Goal: Check status: Check status

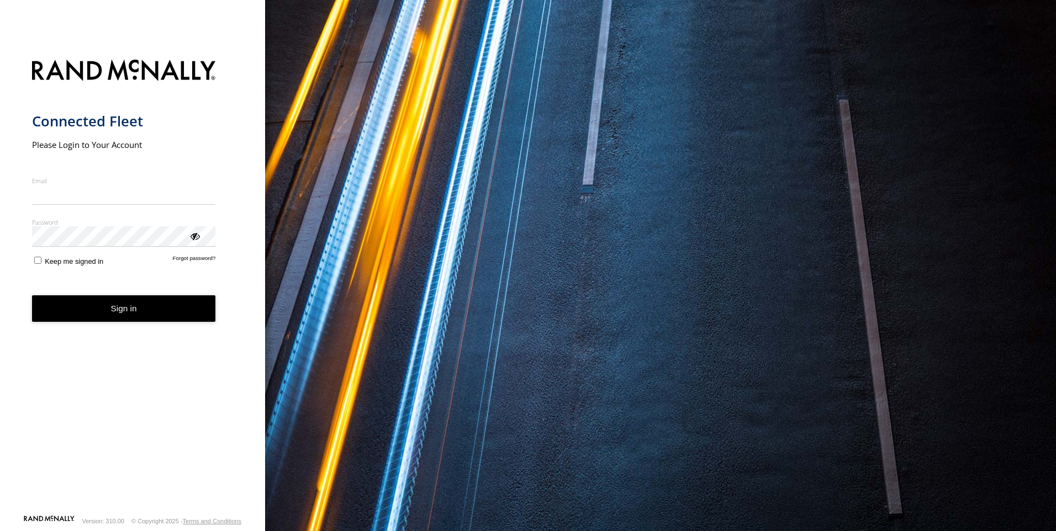
type input "**********"
click at [117, 328] on form "**********" at bounding box center [133, 284] width 202 height 462
click at [124, 316] on button "Sign in" at bounding box center [124, 308] width 184 height 27
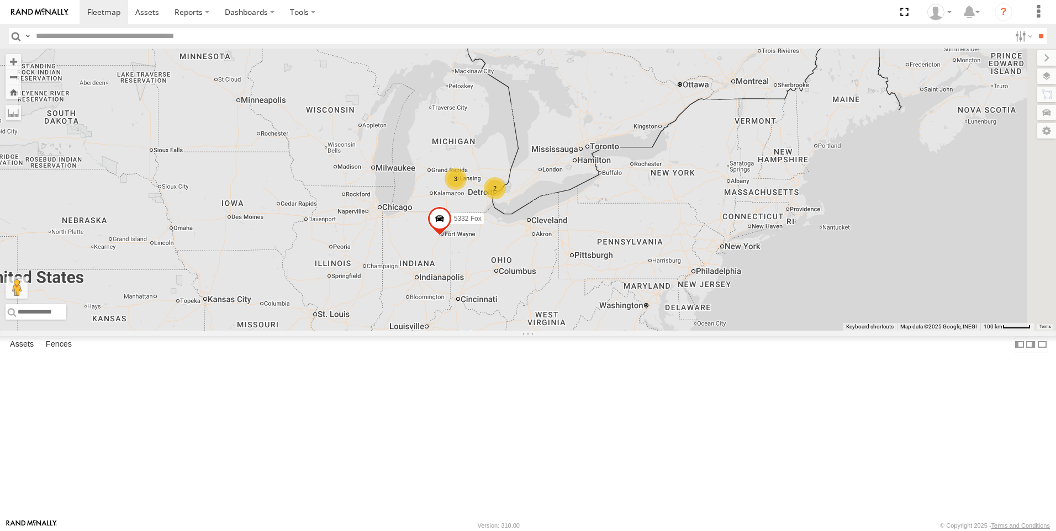
drag, startPoint x: 815, startPoint y: 291, endPoint x: 522, endPoint y: 482, distance: 349.6
click at [522, 331] on div "5339 (Returned back to RM) 15 2 5327 Fox 3 5332 Fox" at bounding box center [528, 190] width 1056 height 282
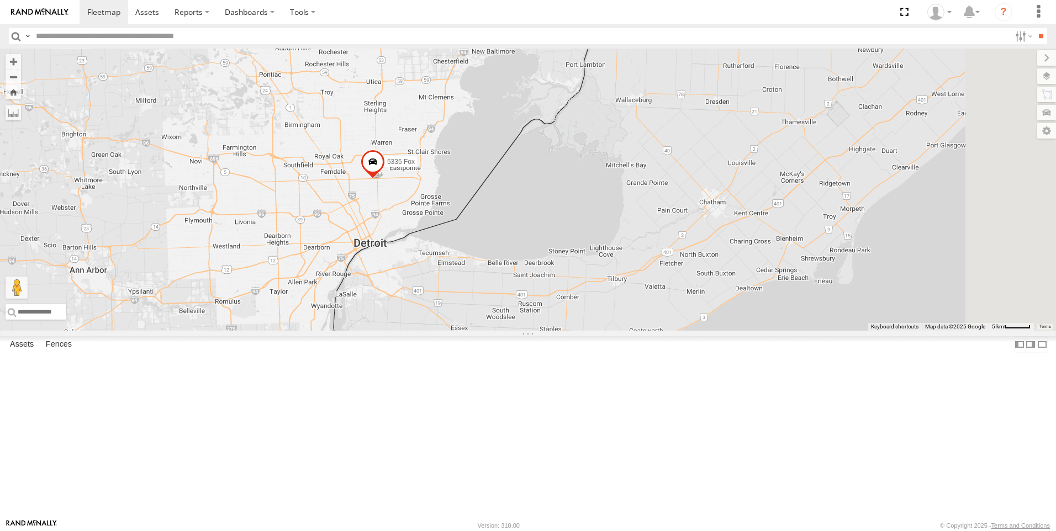
drag, startPoint x: 728, startPoint y: 252, endPoint x: 442, endPoint y: 242, distance: 286.3
click at [442, 242] on div "5339 (Returned back to RM) 5327 Fox 5332 Fox 5335 Fox 5330 Fox" at bounding box center [528, 190] width 1056 height 282
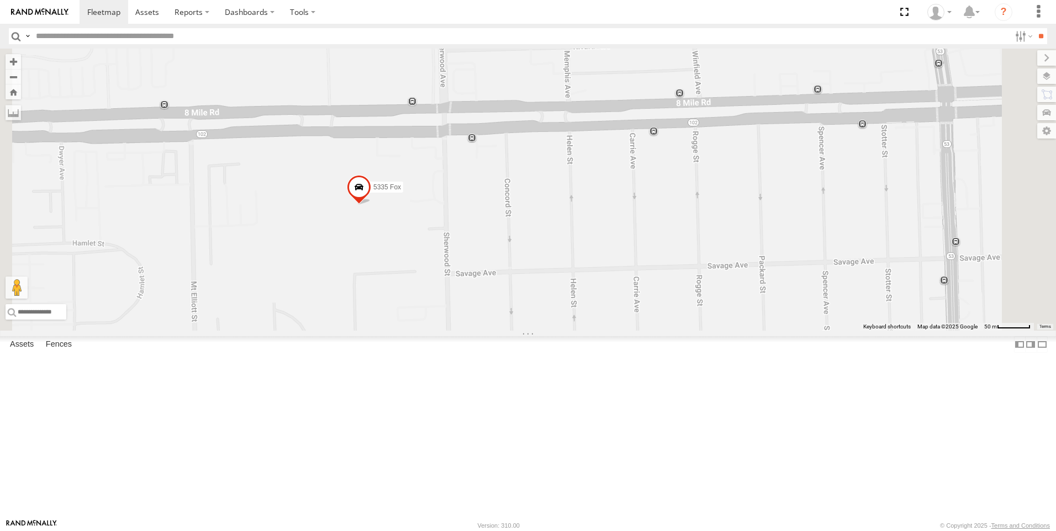
click at [371, 205] on span at bounding box center [359, 190] width 24 height 30
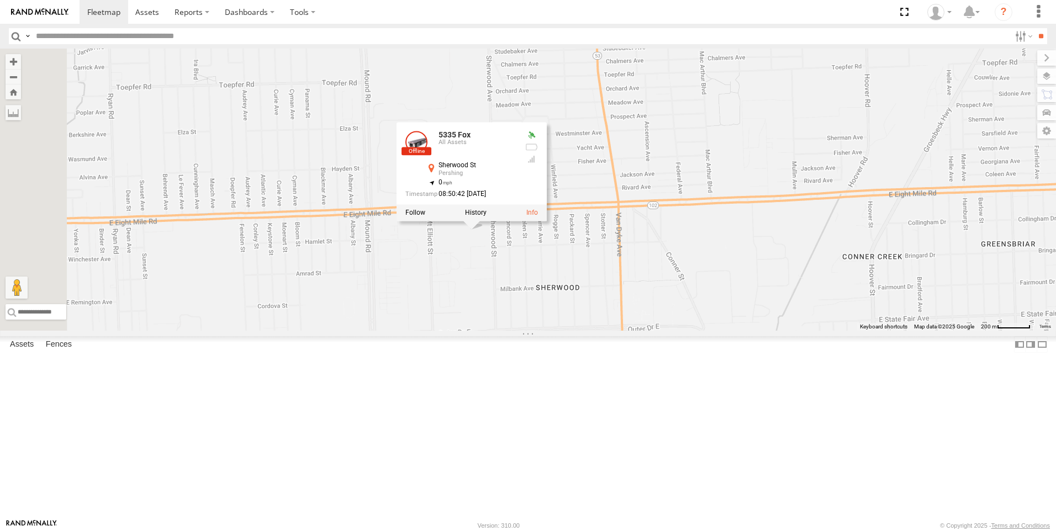
drag, startPoint x: 467, startPoint y: 350, endPoint x: 600, endPoint y: 347, distance: 133.1
click at [600, 331] on div "5339 (Returned back to RM) 5327 Fox 5332 Fox 5335 Fox 5330 Fox 5335 Fox All Ass…" at bounding box center [528, 190] width 1056 height 282
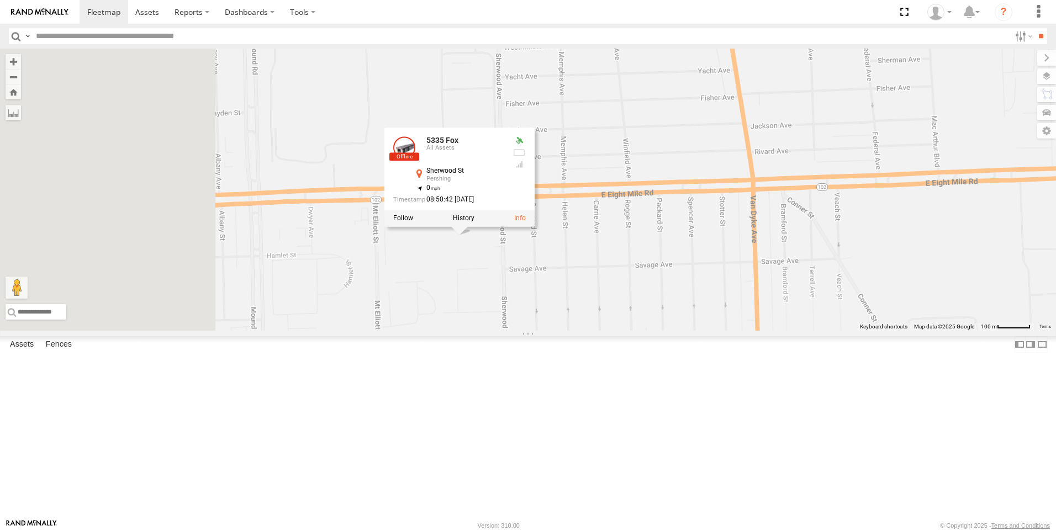
drag, startPoint x: 639, startPoint y: 375, endPoint x: 773, endPoint y: 340, distance: 138.6
click at [773, 331] on div "5339 (Returned back to RM) 5327 Fox 5332 Fox 5335 Fox 5330 Fox 5335 Fox All Ass…" at bounding box center [528, 190] width 1056 height 282
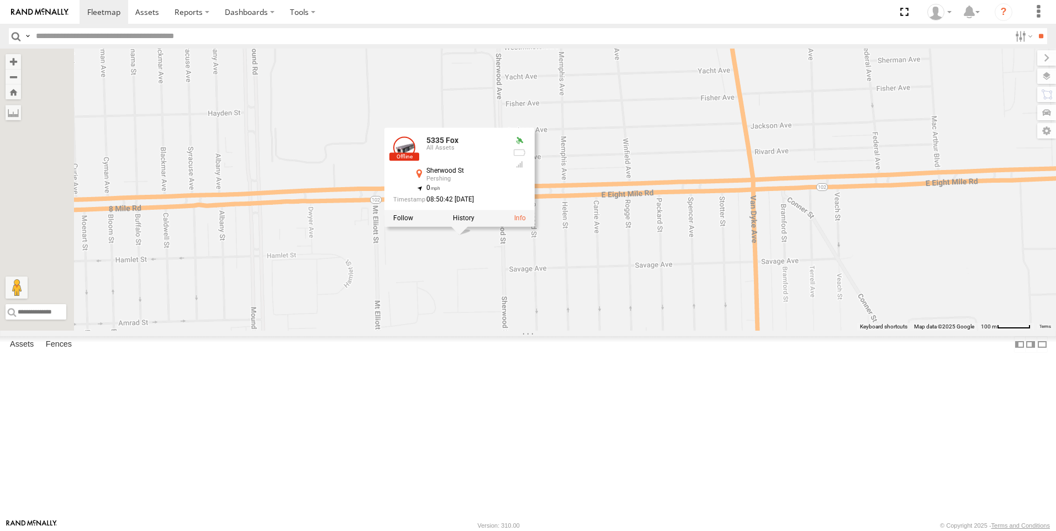
click at [0, 0] on div "All Assets" at bounding box center [0, 0] width 0 height 0
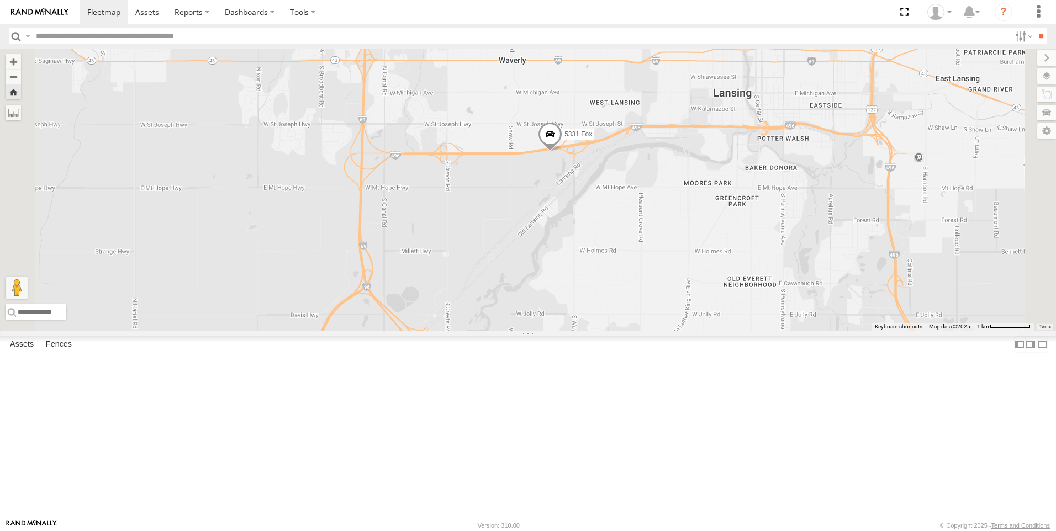
drag, startPoint x: 696, startPoint y: 321, endPoint x: 726, endPoint y: 285, distance: 46.7
click at [726, 285] on div "5331 Fox" at bounding box center [528, 190] width 1056 height 282
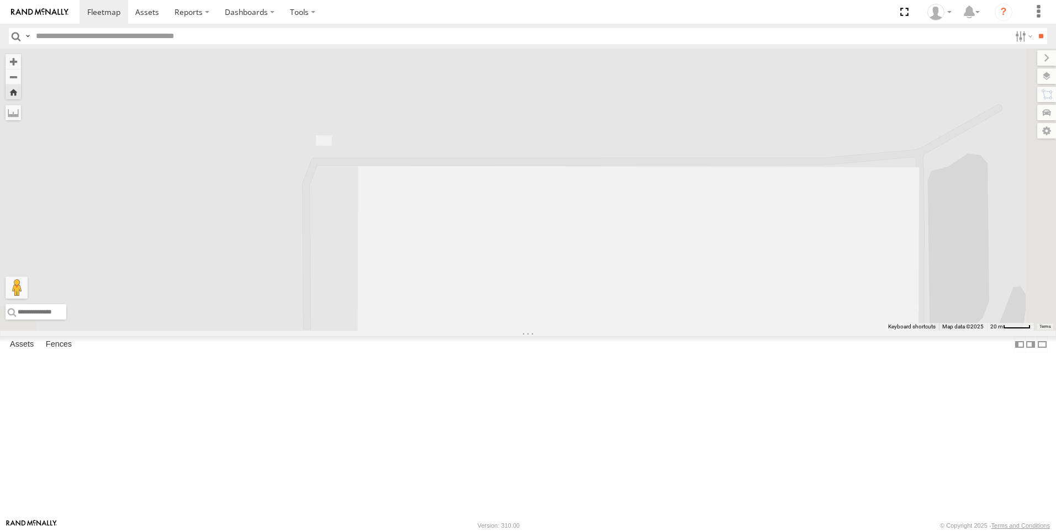
drag, startPoint x: 739, startPoint y: 343, endPoint x: 605, endPoint y: 148, distance: 236.7
click at [618, 80] on div "5331 Fox" at bounding box center [528, 190] width 1056 height 282
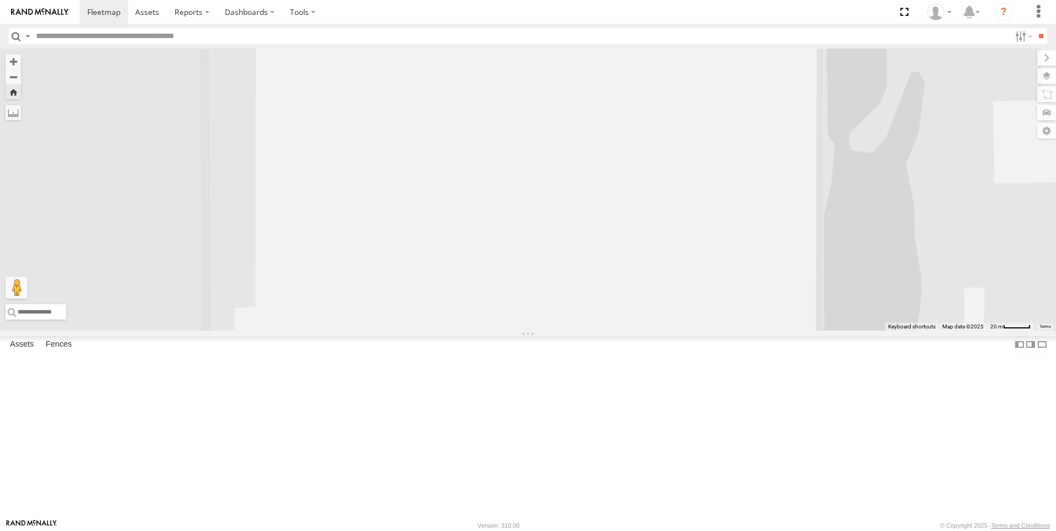
drag, startPoint x: 599, startPoint y: 382, endPoint x: 503, endPoint y: 192, distance: 213.4
click at [503, 192] on div "5331 Fox" at bounding box center [528, 190] width 1056 height 282
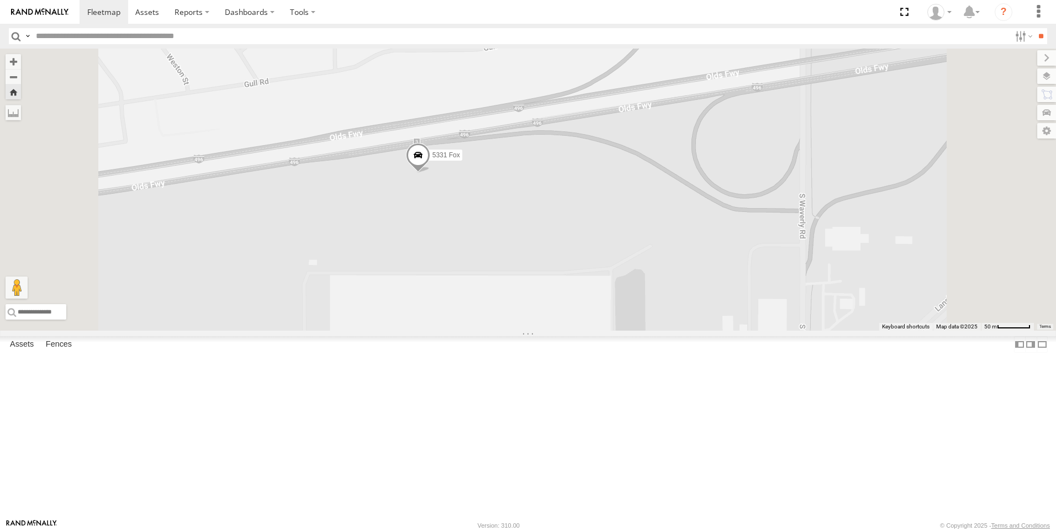
drag, startPoint x: 529, startPoint y: 124, endPoint x: 548, endPoint y: 335, distance: 211.9
click at [548, 331] on div "5331 Fox" at bounding box center [528, 190] width 1056 height 282
click at [0, 0] on div "All Assets" at bounding box center [0, 0] width 0 height 0
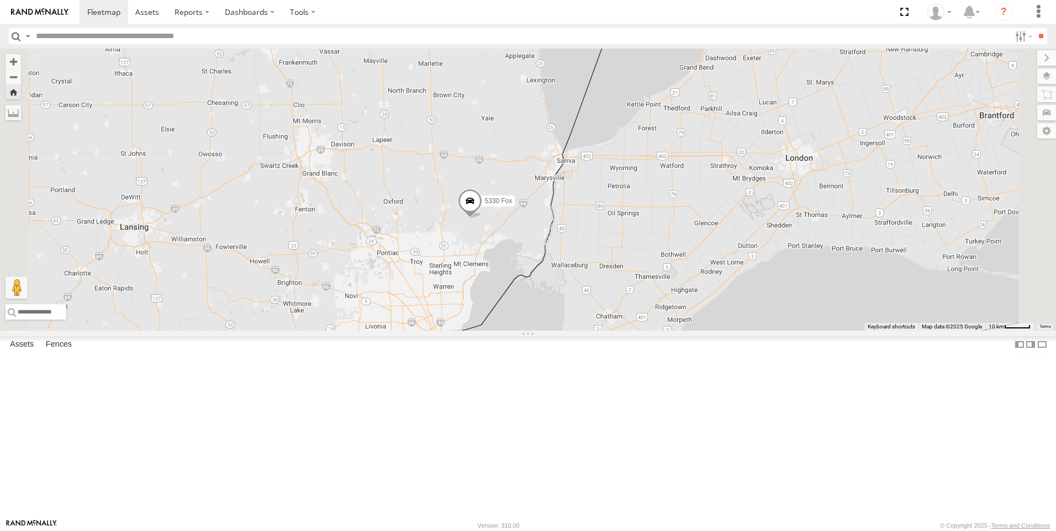
drag, startPoint x: 551, startPoint y: 291, endPoint x: 607, endPoint y: 319, distance: 63.2
click at [607, 319] on div "5330 Fox" at bounding box center [528, 190] width 1056 height 282
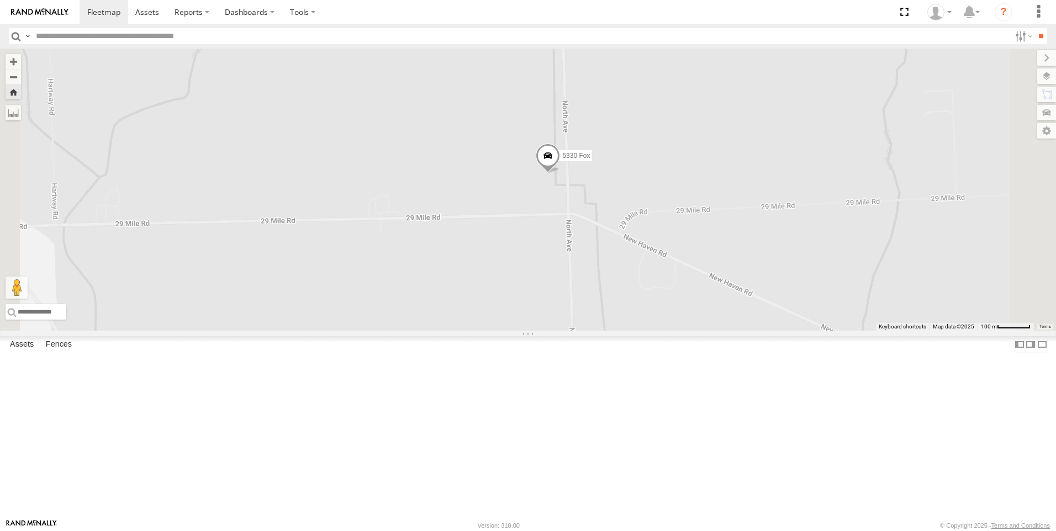
drag, startPoint x: 739, startPoint y: 249, endPoint x: 651, endPoint y: 377, distance: 155.3
click at [651, 331] on div "5330 Fox" at bounding box center [528, 190] width 1056 height 282
click at [1049, 78] on label at bounding box center [1036, 75] width 40 height 15
click at [1016, 76] on label at bounding box center [1036, 75] width 40 height 15
click at [884, 207] on div "5330 Fox" at bounding box center [528, 190] width 1056 height 282
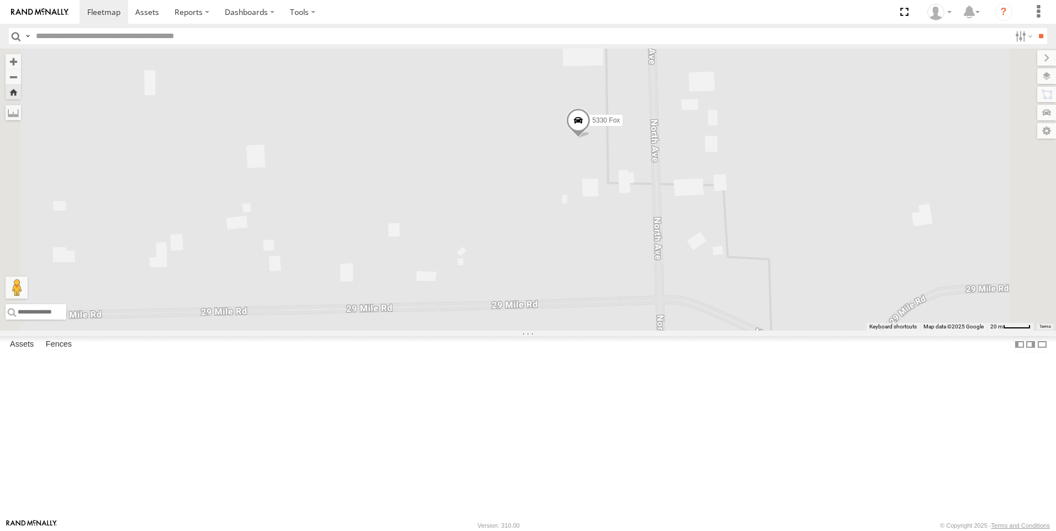
click at [617, 117] on div "5330 Fox" at bounding box center [528, 190] width 1056 height 282
click at [1019, 59] on label at bounding box center [1037, 57] width 37 height 15
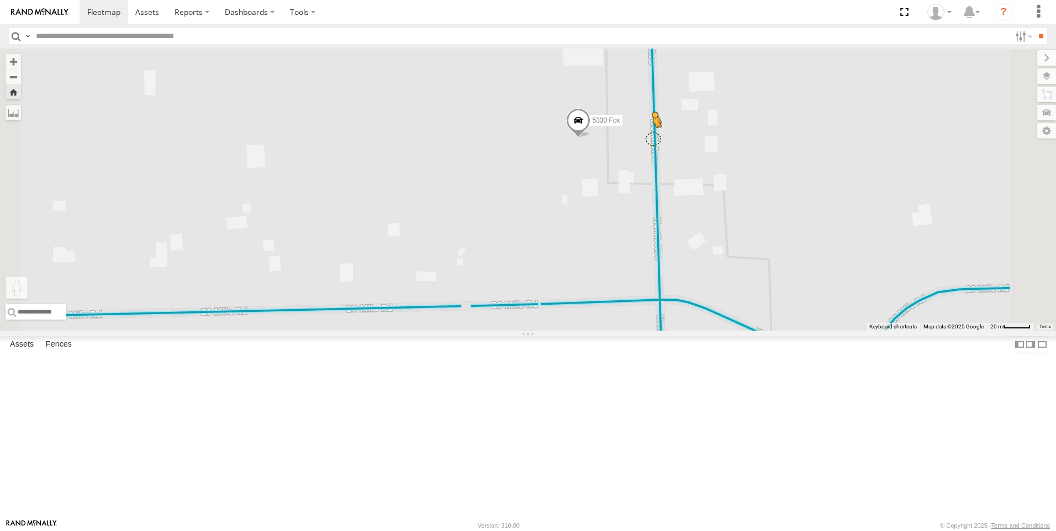
drag, startPoint x: 294, startPoint y: 474, endPoint x: 795, endPoint y: 229, distance: 558.5
click at [795, 229] on div "5330 Fox To activate drag with keyboard, press Alt + Enter. Once in keyboard dr…" at bounding box center [528, 190] width 1056 height 282
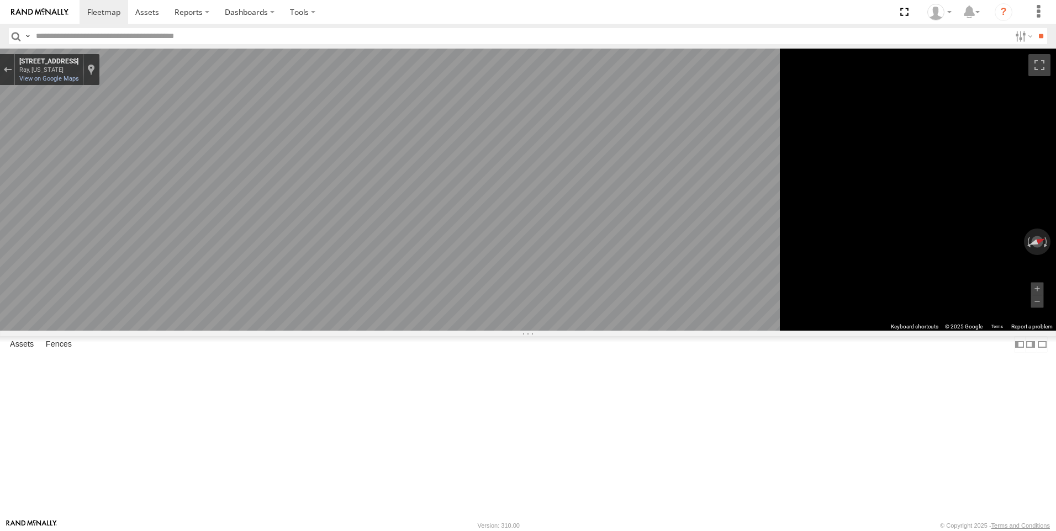
click at [1055, 217] on html at bounding box center [528, 265] width 1056 height 531
click at [221, 227] on main "← Move left → Move right ↑ Move up ↓ Move down + Zoom in - Zoom out Home Jump l…" at bounding box center [528, 284] width 1056 height 471
click at [80, 245] on main "← Move left → Move right ↑ Move up ↓ Move down + Zoom in - Zoom out Home Jump l…" at bounding box center [528, 284] width 1056 height 471
click at [1055, 260] on html at bounding box center [528, 265] width 1056 height 531
click at [1055, 171] on html at bounding box center [528, 265] width 1056 height 531
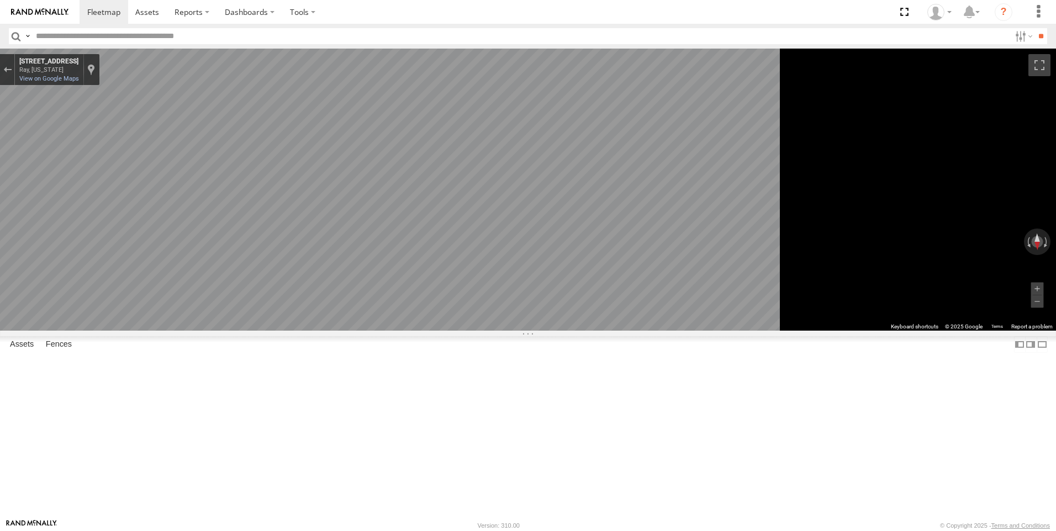
click at [1055, 210] on html at bounding box center [528, 265] width 1056 height 531
click at [184, 152] on main "← Move left → Move right ↑ Move up ↓ Move down + Zoom in - Zoom out Home Jump l…" at bounding box center [528, 284] width 1056 height 471
click at [210, 191] on main "← Move left → Move right ↑ Move up ↓ Move down + Zoom in - Zoom out Home Jump l…" at bounding box center [528, 284] width 1056 height 471
click at [108, 247] on main "← Move left → Move right ↑ Move up ↓ Move down + Zoom in - Zoom out Home Jump l…" at bounding box center [528, 284] width 1056 height 471
click at [0, 0] on div "5330 Fox" at bounding box center [0, 0] width 0 height 0
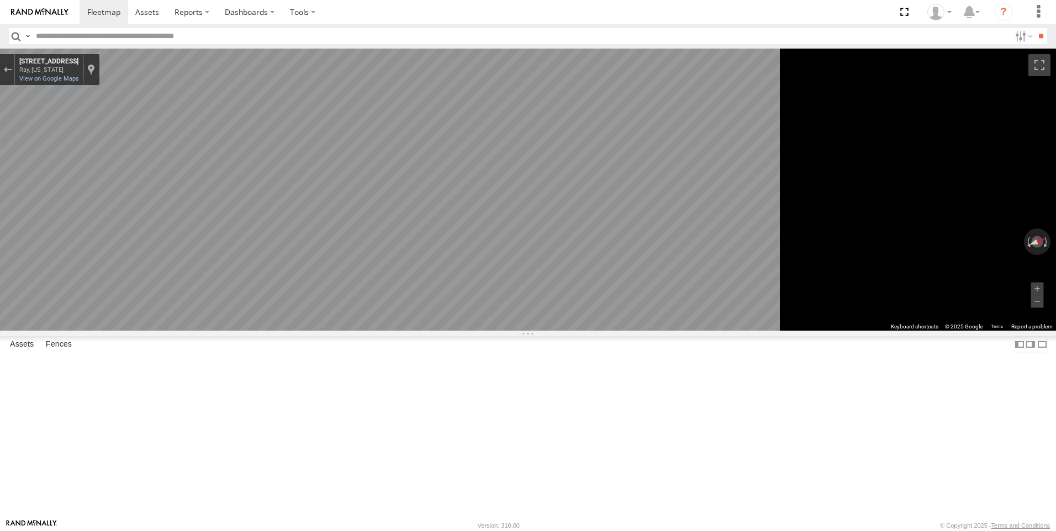
click at [0, 0] on div "5330 Fox" at bounding box center [0, 0] width 0 height 0
click at [79, 80] on link "View on Google Maps" at bounding box center [49, 78] width 60 height 7
click at [1055, 263] on html at bounding box center [528, 265] width 1056 height 531
click at [1055, 257] on html at bounding box center [528, 265] width 1056 height 531
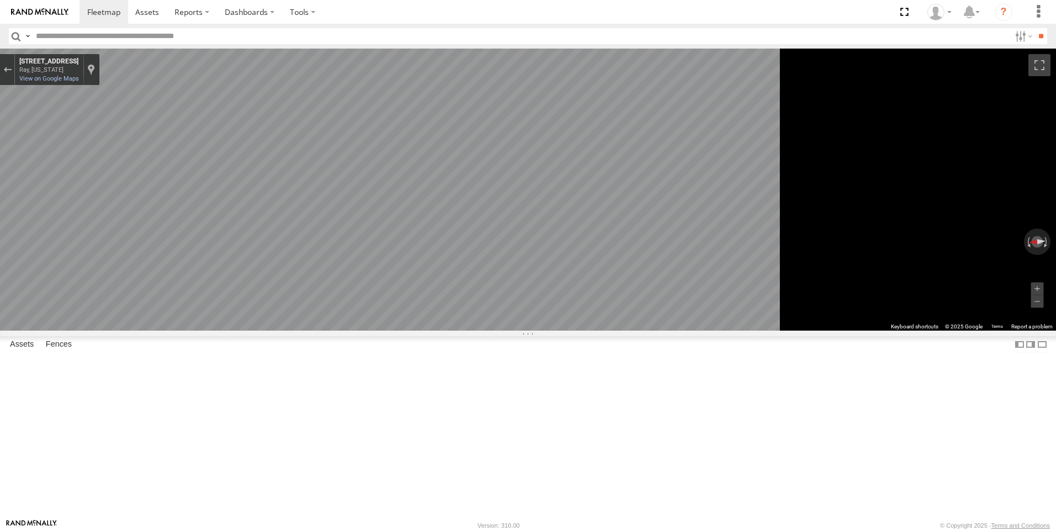
click at [1055, 254] on html at bounding box center [528, 265] width 1056 height 531
click at [1055, 261] on html at bounding box center [528, 265] width 1056 height 531
click at [12, 70] on div "Exit the Street View" at bounding box center [7, 69] width 8 height 7
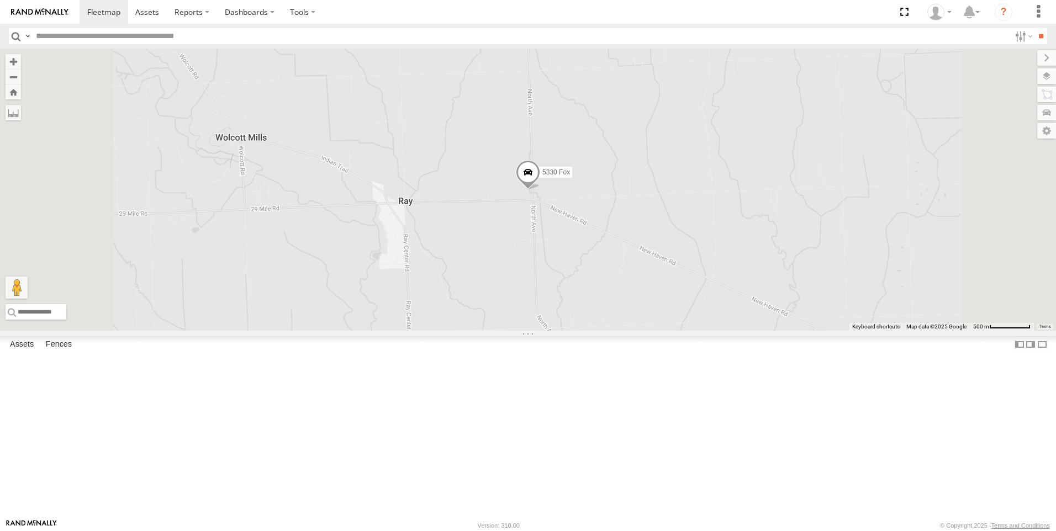
click at [540, 190] on span at bounding box center [528, 175] width 24 height 30
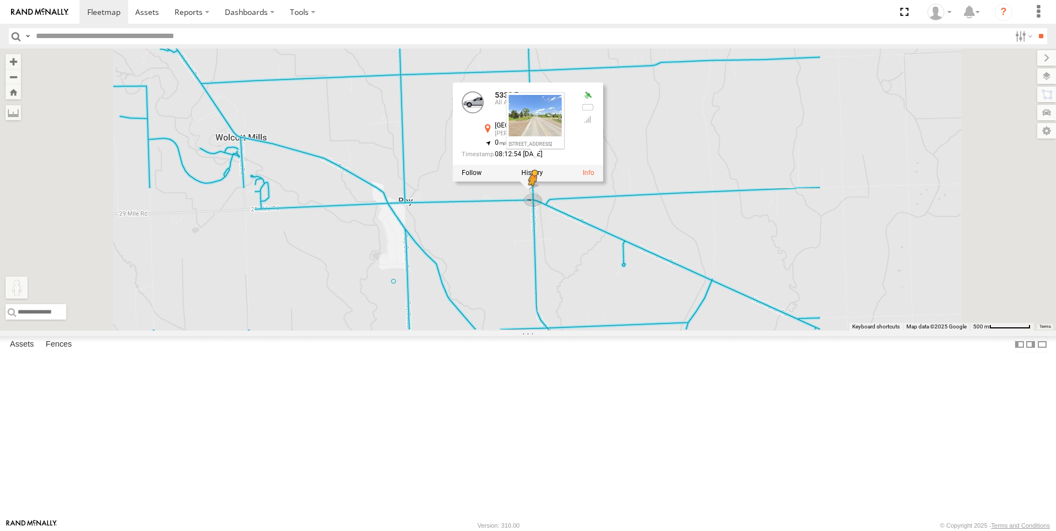
drag, startPoint x: 296, startPoint y: 478, endPoint x: 671, endPoint y: 290, distance: 419.6
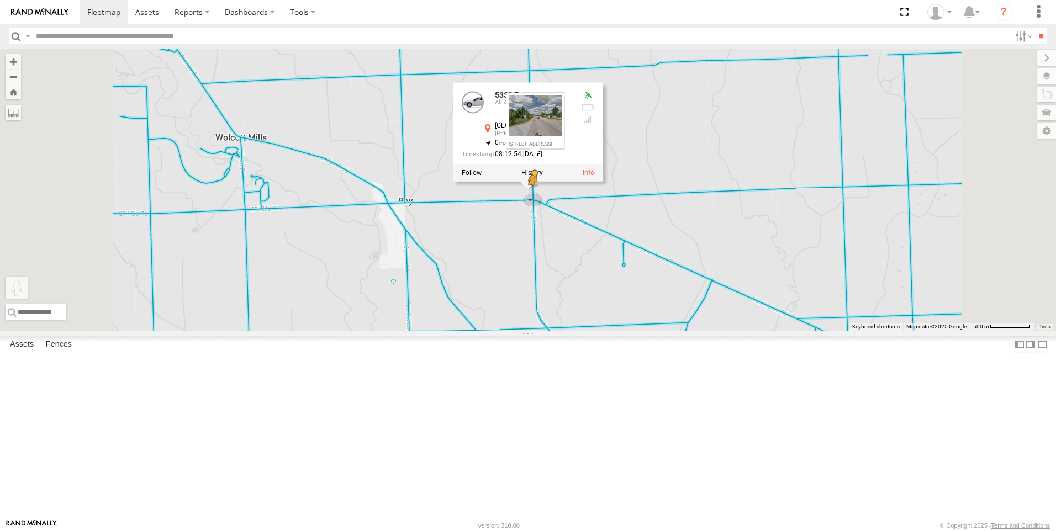
click at [671, 290] on div "5330 Fox [STREET_ADDRESS] , -82.88231 0 08:12:54 [DATE] To activate drag with k…" at bounding box center [528, 190] width 1056 height 282
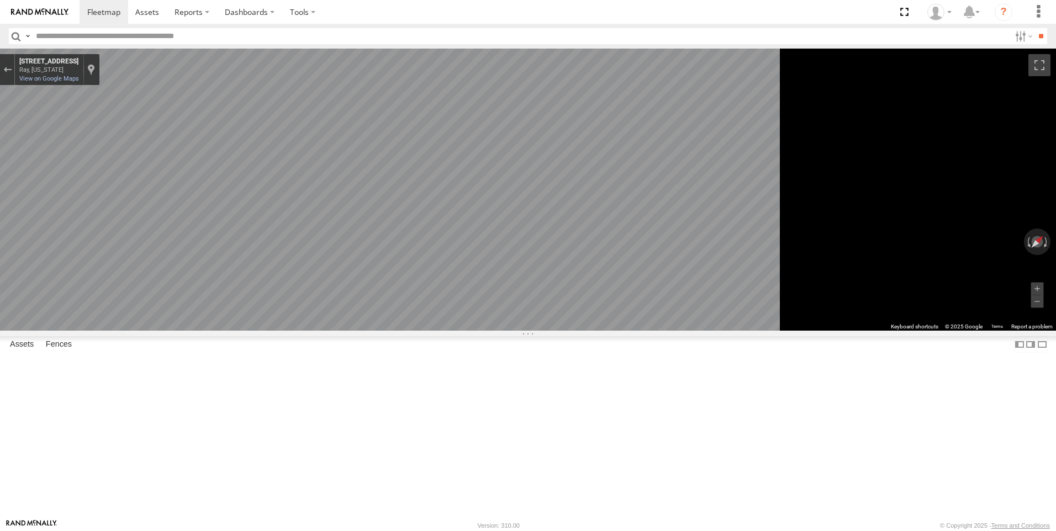
click at [67, 208] on main "← Move left → Move right ↑ Move up ↓ Move down + Zoom in - Zoom out Home Jump l…" at bounding box center [528, 284] width 1056 height 471
click at [32, 235] on main "← Move left → Move right ↑ Move up ↓ Move down + Zoom in - Zoom out Home Jump l…" at bounding box center [528, 284] width 1056 height 471
click at [37, 229] on main "← Move left → Move right ↑ Move up ↓ Move down + Zoom in - Zoom out Home Jump l…" at bounding box center [528, 284] width 1056 height 471
